Goal: Task Accomplishment & Management: Use online tool/utility

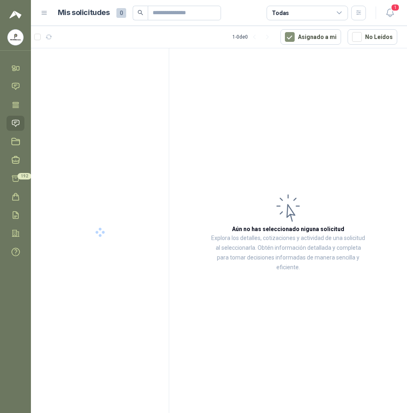
click at [17, 13] on img at bounding box center [15, 15] width 12 height 10
click at [42, 11] on icon at bounding box center [44, 12] width 7 height 7
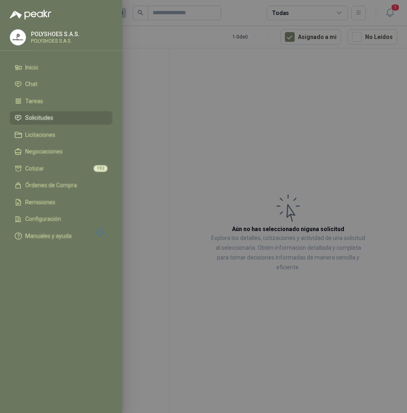
click at [161, 36] on div at bounding box center [203, 206] width 407 height 413
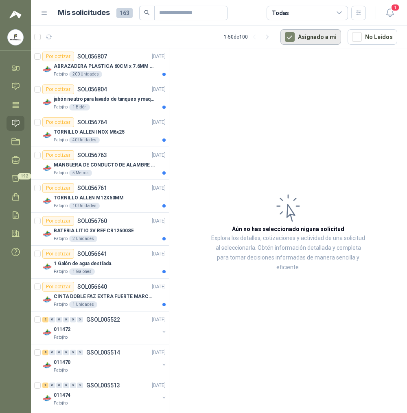
click at [293, 42] on button "Asignado a mi" at bounding box center [310, 36] width 61 height 15
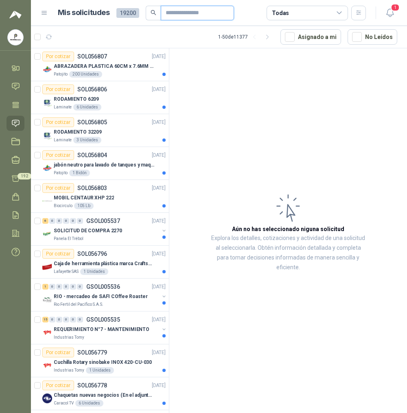
click at [185, 15] on input "text" at bounding box center [193, 13] width 57 height 14
type input "****"
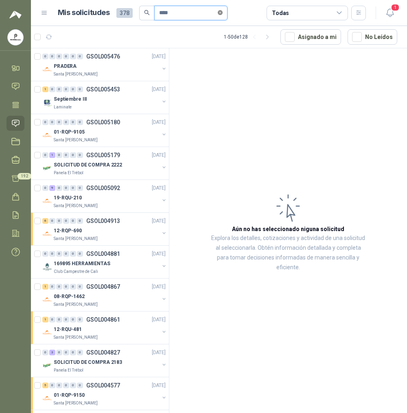
click at [222, 13] on icon "close-circle" at bounding box center [220, 12] width 5 height 5
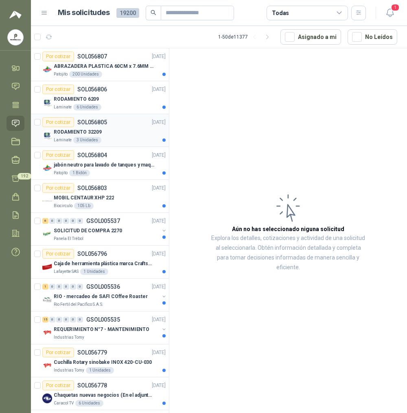
click at [72, 128] on p "RODAMIENTO 32209" at bounding box center [78, 132] width 48 height 8
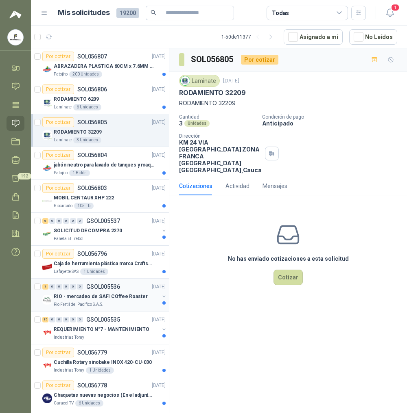
click at [133, 292] on div "1 0 0 0 0 0 GSOL005536 [DATE]" at bounding box center [104, 287] width 125 height 10
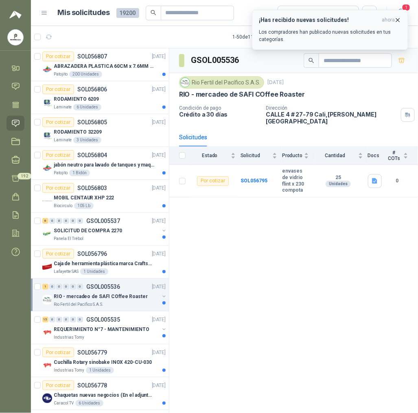
click at [394, 21] on icon "button" at bounding box center [397, 20] width 7 height 7
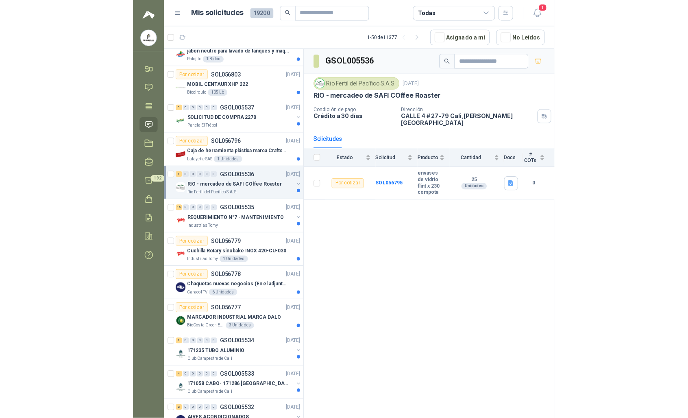
scroll to position [151, 0]
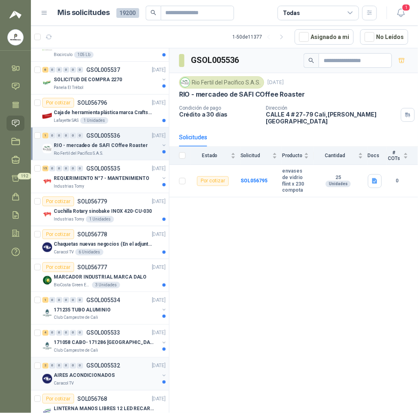
click at [96, 387] on div "Caracol TV" at bounding box center [106, 384] width 105 height 7
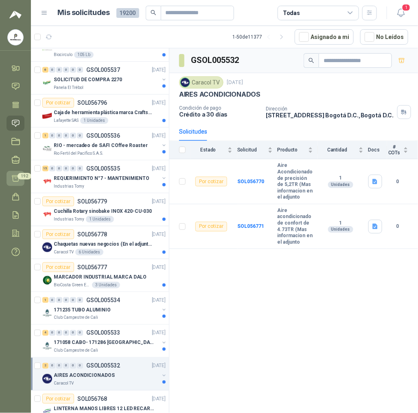
click at [13, 179] on icon at bounding box center [15, 178] width 9 height 9
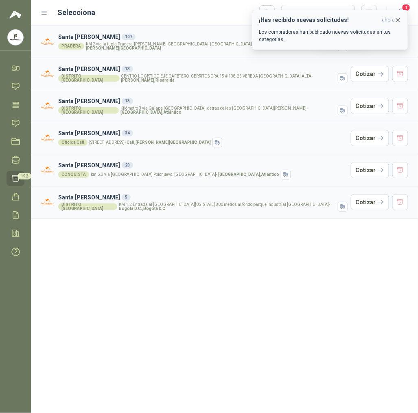
click at [391, 18] on span "ahora" at bounding box center [387, 20] width 13 height 7
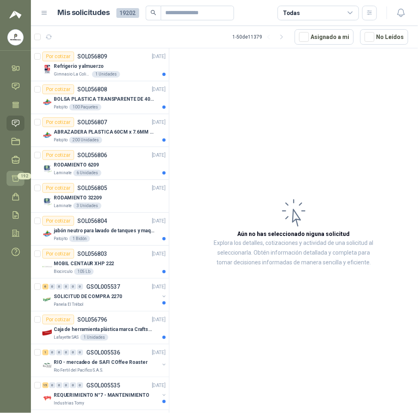
click at [11, 179] on link "Cotizar 192" at bounding box center [16, 178] width 18 height 15
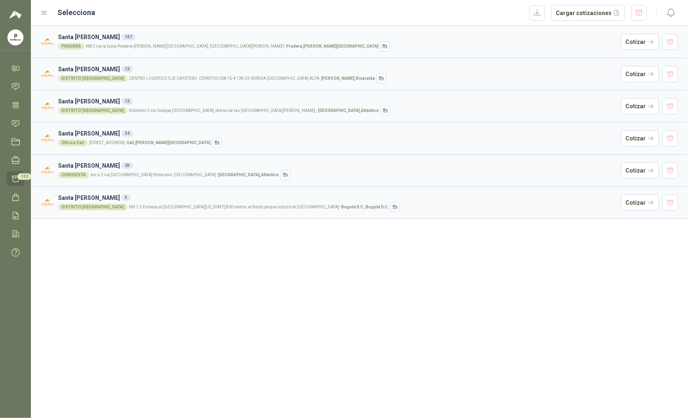
click at [214, 273] on div "[GEOGRAPHIC_DATA][PERSON_NAME] 107 PRADERA KM 2 vía la tupia Pradera-[PERSON_NA…" at bounding box center [359, 222] width 657 height 392
click at [406, 204] on button "Cotizar" at bounding box center [640, 202] width 38 height 16
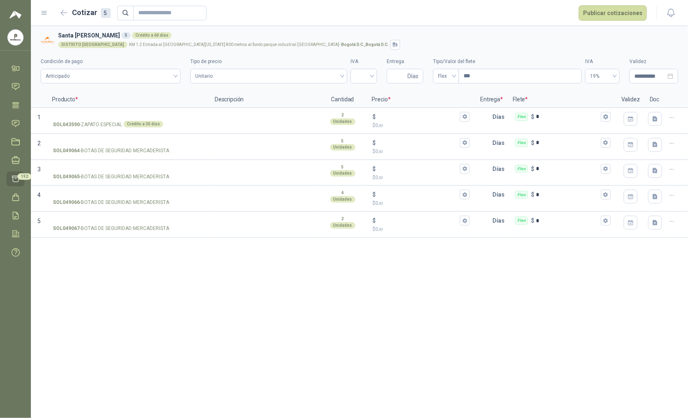
click at [396, 296] on div "**********" at bounding box center [359, 222] width 657 height 392
